Goal: Task Accomplishment & Management: Use online tool/utility

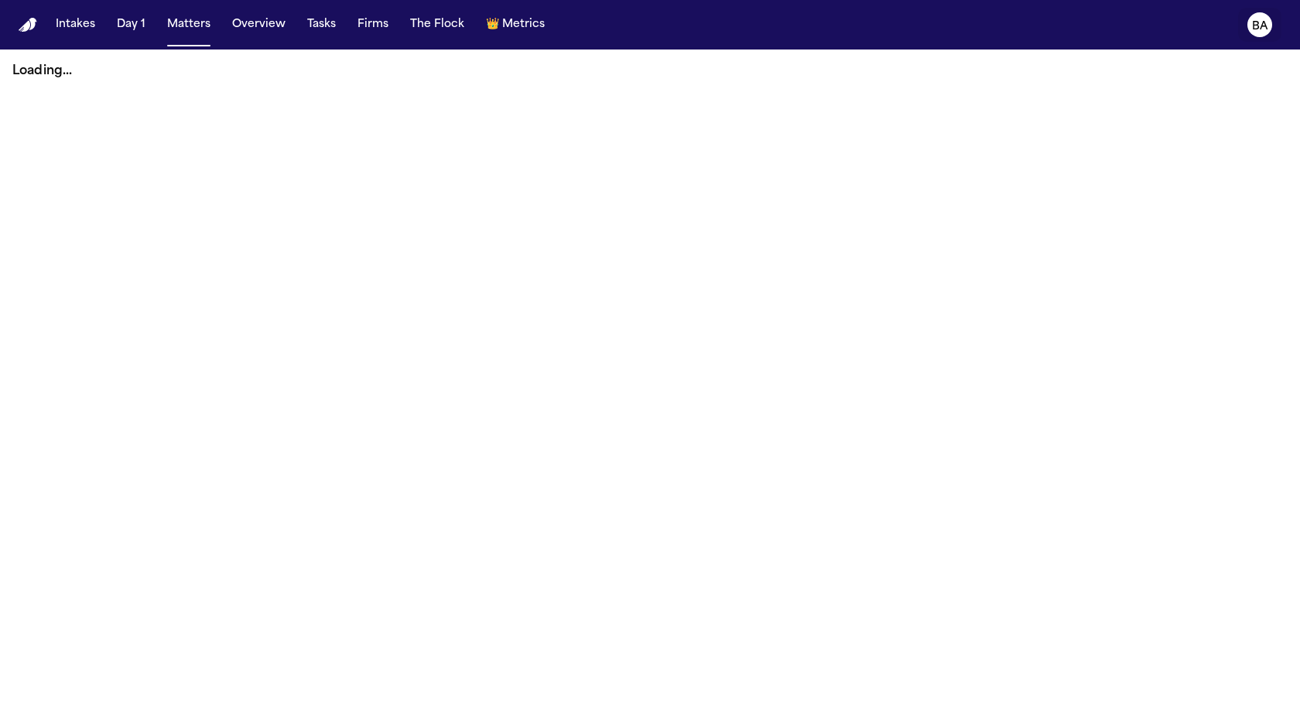
click at [1264, 22] on text "BA" at bounding box center [1260, 26] width 16 height 11
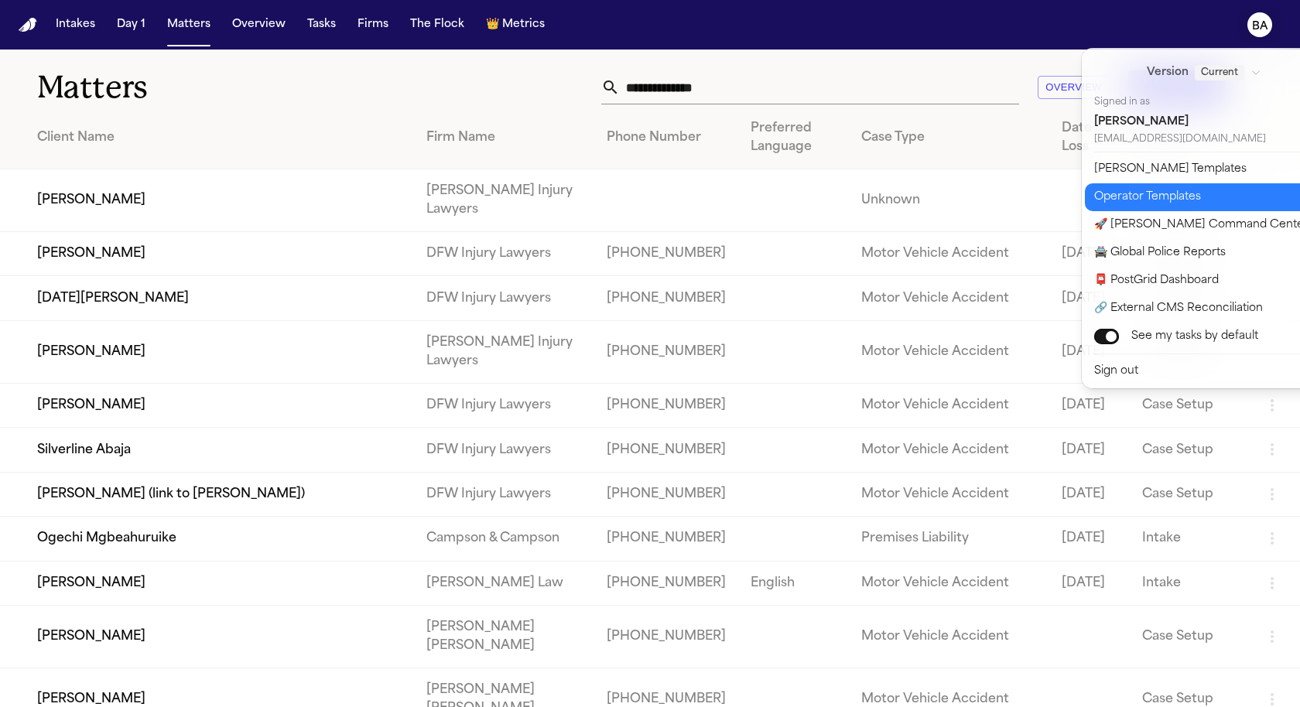
click at [1173, 275] on button "📮 PostGrid Dashboard" at bounding box center [1214, 281] width 258 height 28
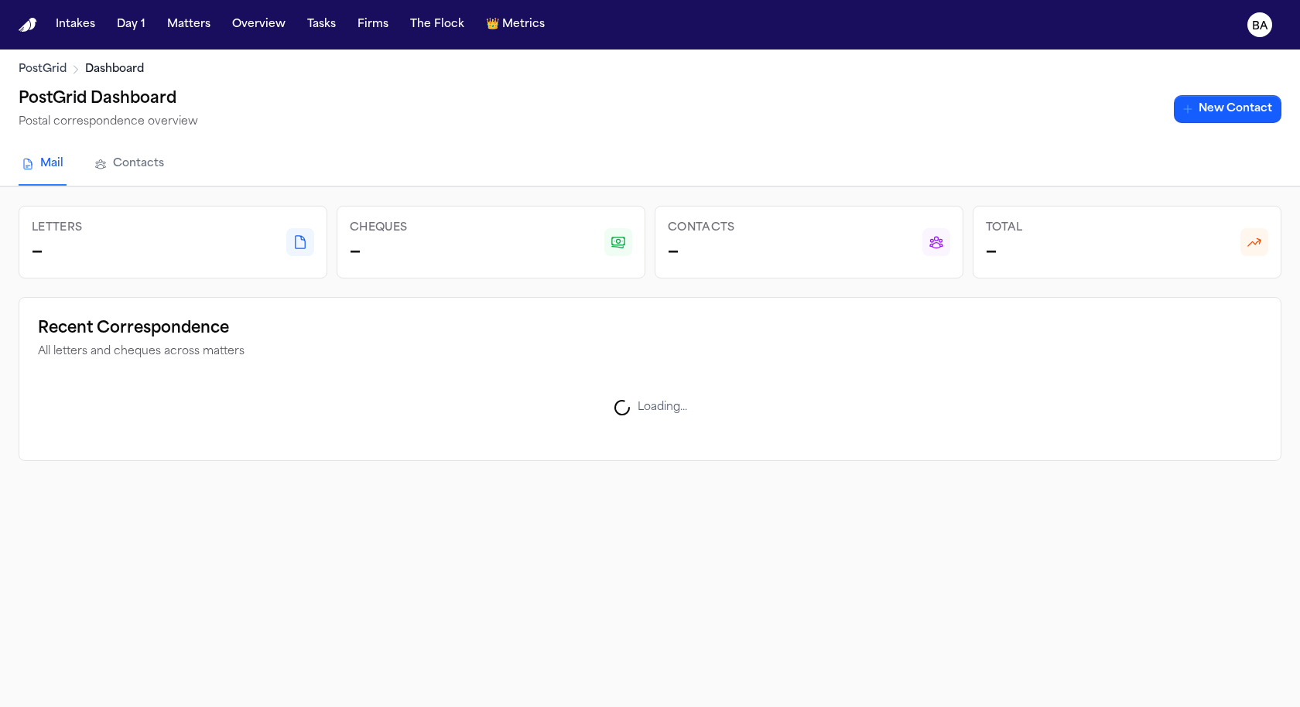
click at [126, 169] on link "Contacts" at bounding box center [129, 165] width 76 height 42
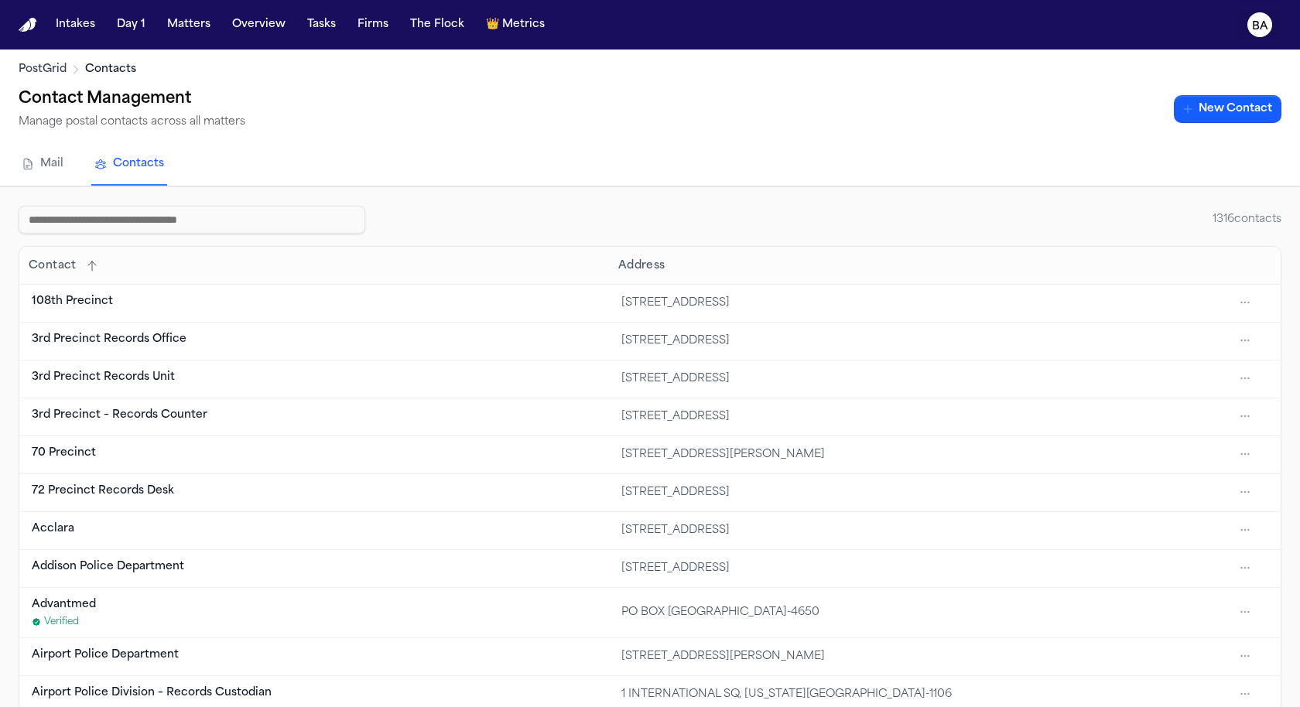
click at [1266, 29] on text "BA" at bounding box center [1260, 26] width 16 height 11
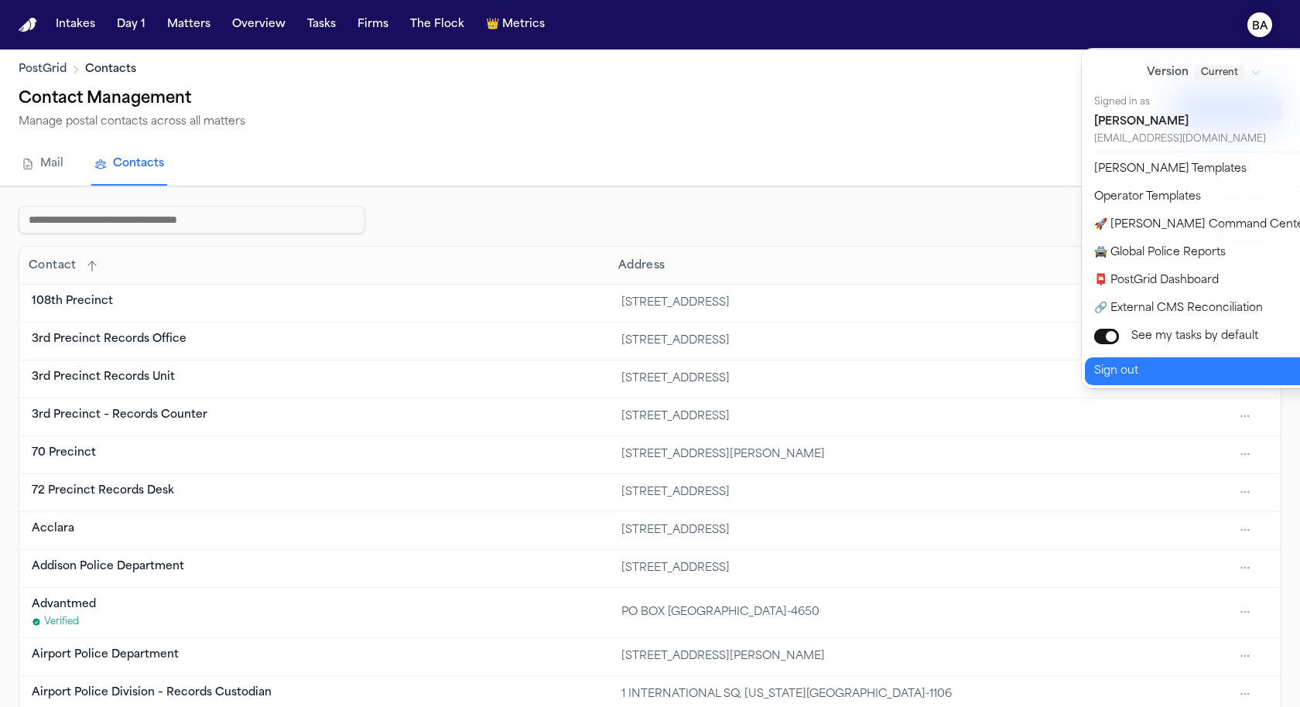
click at [1158, 369] on button "Sign out" at bounding box center [1214, 372] width 258 height 28
